Goal: Information Seeking & Learning: Learn about a topic

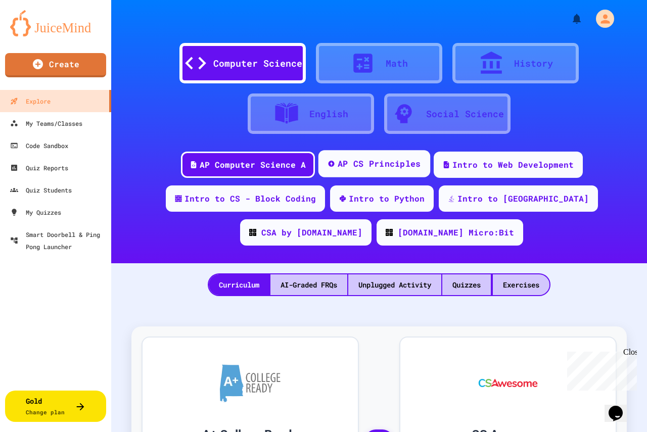
click at [373, 162] on div "AP CS Principles" at bounding box center [378, 164] width 83 height 13
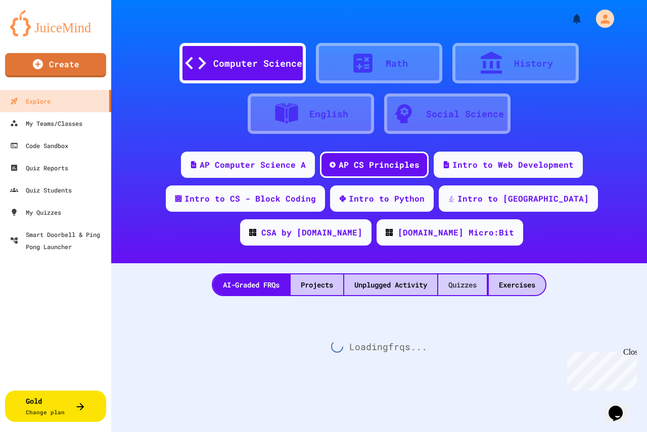
click at [455, 285] on div "Quizzes" at bounding box center [462, 284] width 49 height 21
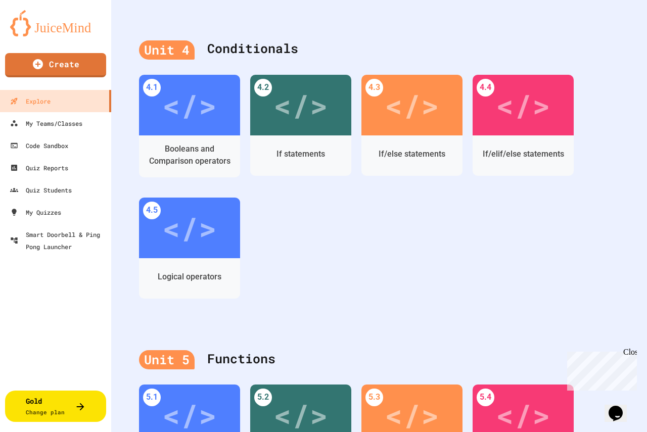
scroll to position [1062, 0]
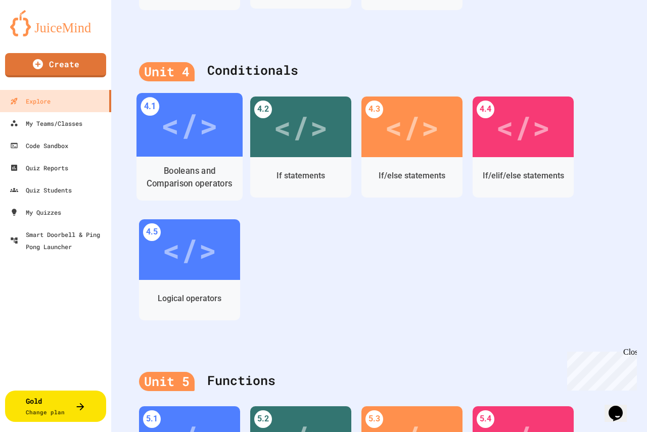
click at [204, 120] on div "</>" at bounding box center [189, 125] width 57 height 48
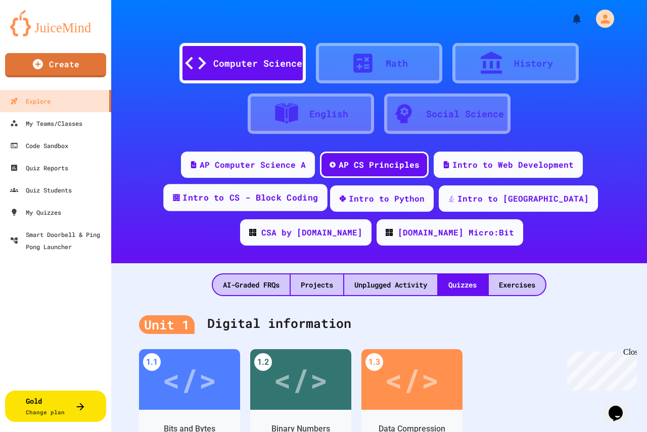
click at [195, 203] on div "Intro to CS - Block Coding" at bounding box center [249, 198] width 135 height 13
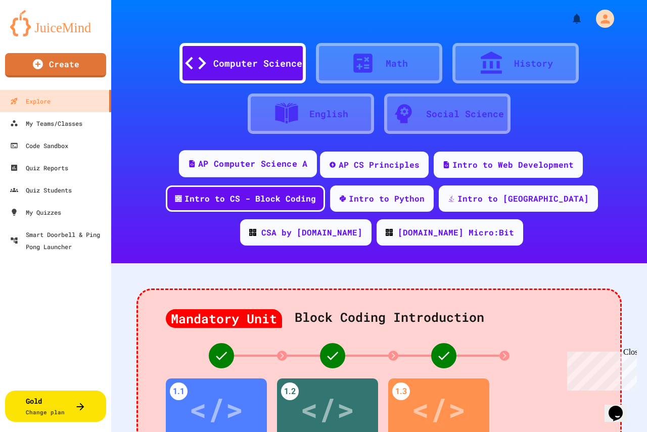
click at [274, 161] on div "AP Computer Science A" at bounding box center [252, 164] width 109 height 13
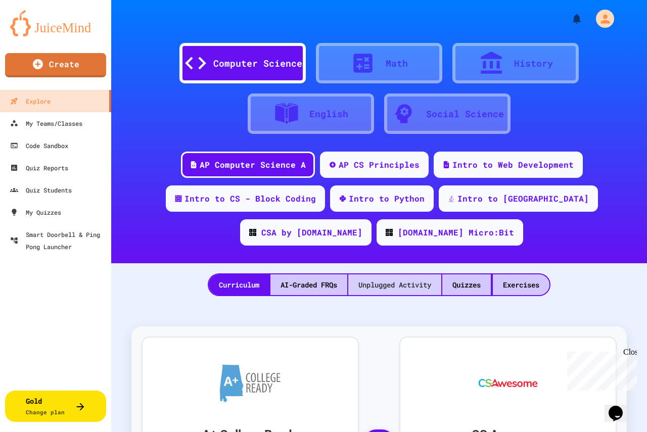
click at [362, 280] on div "Unplugged Activity" at bounding box center [394, 284] width 93 height 21
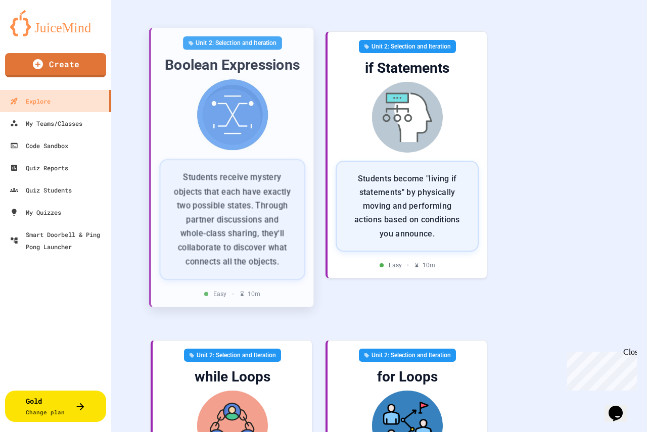
scroll to position [708, 0]
